Goal: Transaction & Acquisition: Subscribe to service/newsletter

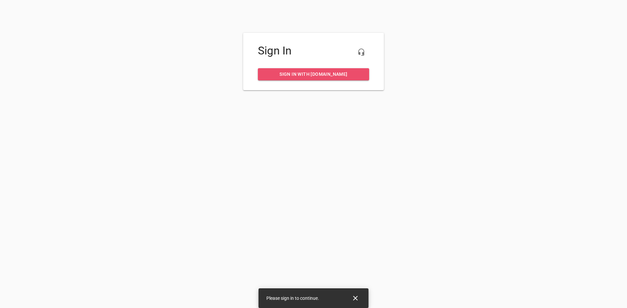
click at [348, 76] on span "Sign in with [DOMAIN_NAME]" at bounding box center [313, 74] width 101 height 8
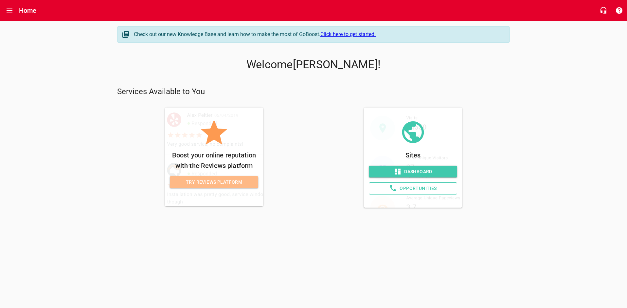
click at [238, 180] on span "Try Reviews Platform" at bounding box center [214, 182] width 78 height 8
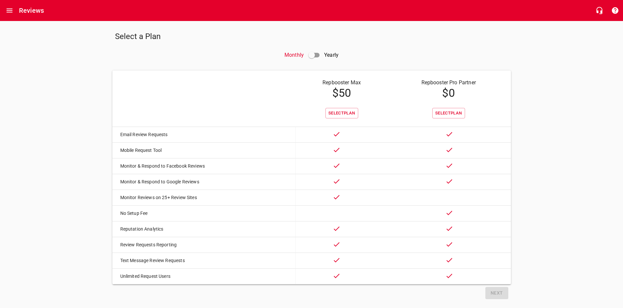
scroll to position [15, 0]
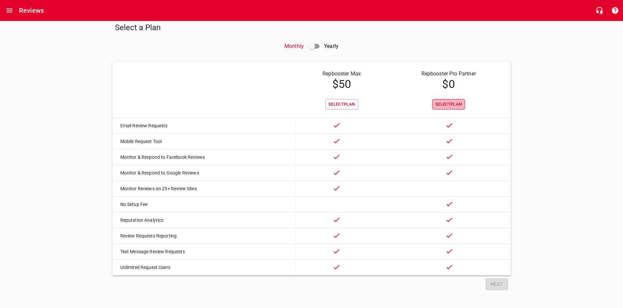
click at [447, 101] on span "Select Plan" at bounding box center [448, 105] width 27 height 8
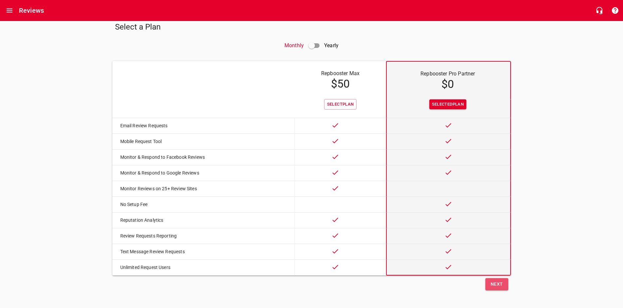
click at [497, 283] on span "Next" at bounding box center [496, 284] width 12 height 8
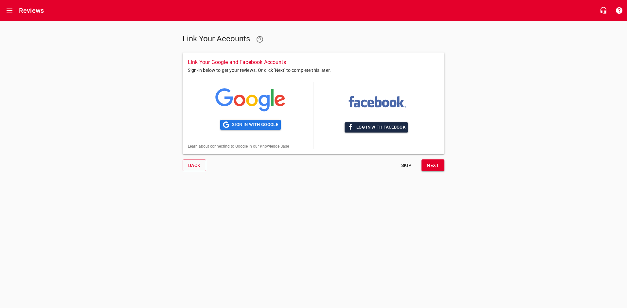
click at [374, 130] on span "Log in with Facebook" at bounding box center [376, 127] width 58 height 8
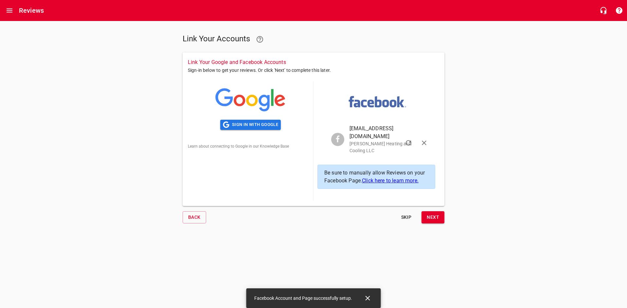
click at [433, 213] on span "Next" at bounding box center [433, 217] width 12 height 8
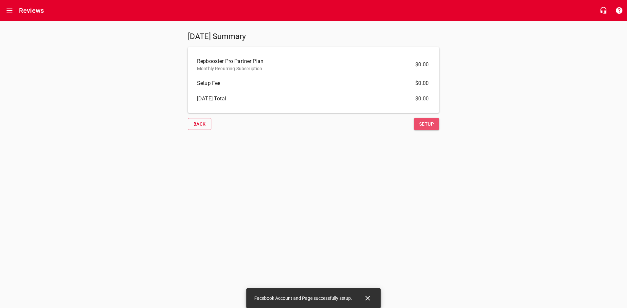
click at [431, 122] on span "Setup" at bounding box center [427, 124] width 15 height 8
